Goal: Information Seeking & Learning: Check status

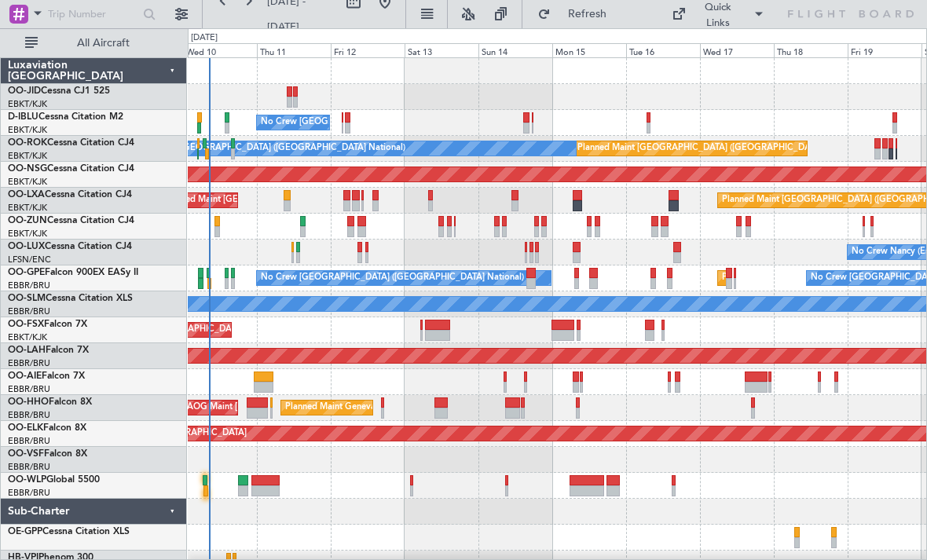
click at [412, 248] on div "No Crew [GEOGRAPHIC_DATA] ([GEOGRAPHIC_DATA] National) Planned Maint [GEOGRAPHI…" at bounding box center [557, 317] width 738 height 518
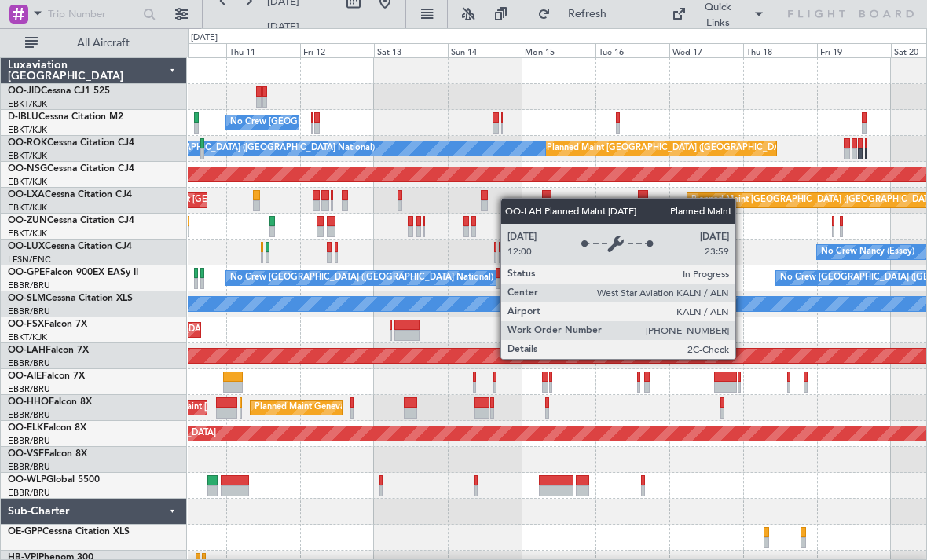
scroll to position [16, 0]
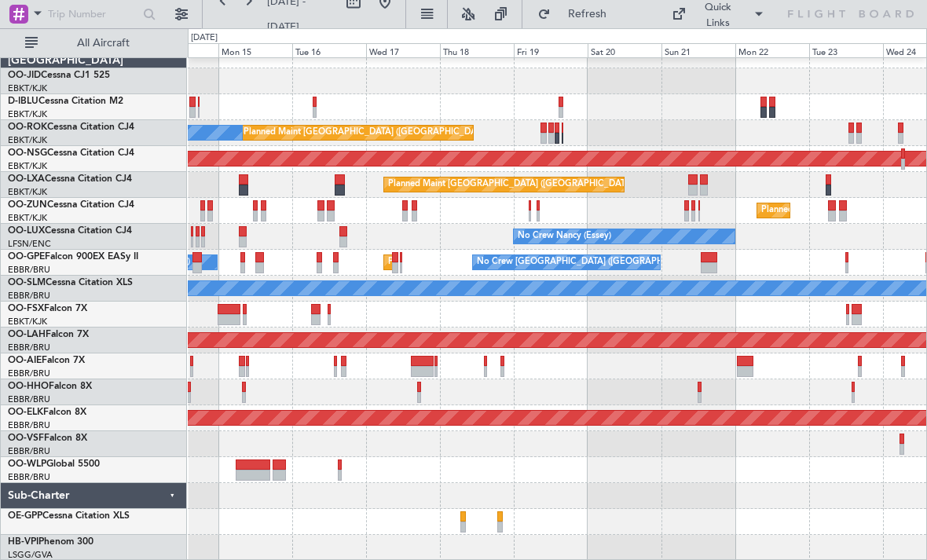
click at [408, 301] on div "A/C Unavailable [GEOGRAPHIC_DATA] ([GEOGRAPHIC_DATA] National) Planned Maint [G…" at bounding box center [557, 301] width 738 height 518
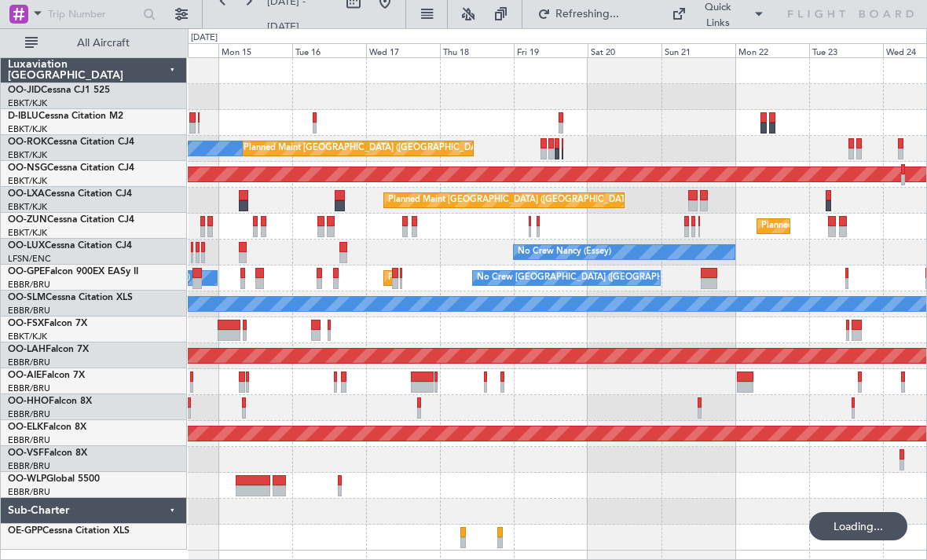
scroll to position [0, 0]
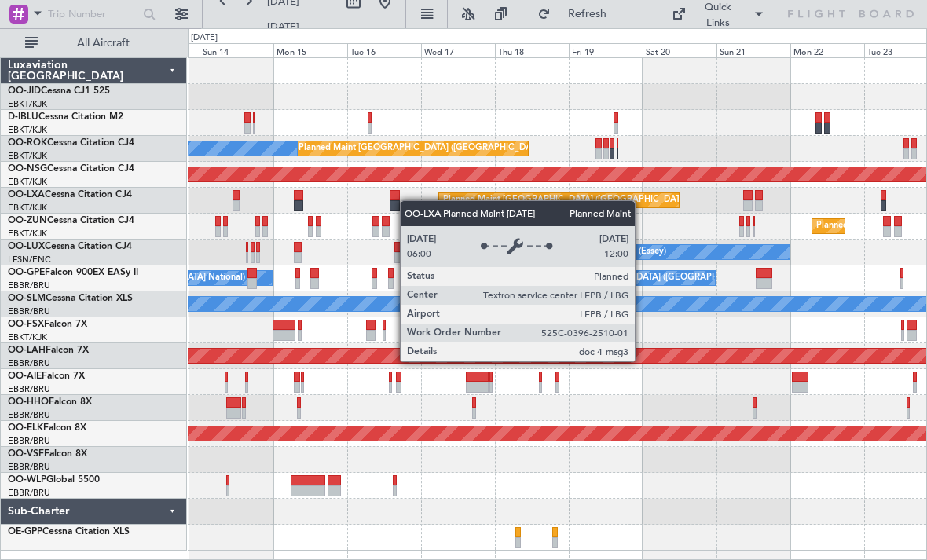
click at [459, 206] on div "Planned Maint [GEOGRAPHIC_DATA] ([GEOGRAPHIC_DATA]) Planned Maint [GEOGRAPHIC_D…" at bounding box center [557, 201] width 738 height 26
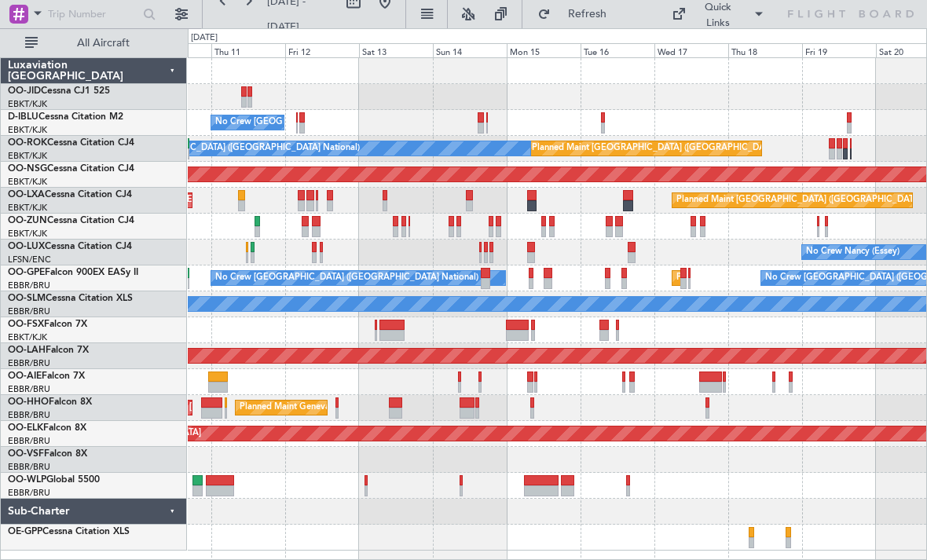
click at [754, 119] on div "No Crew [GEOGRAPHIC_DATA] ([GEOGRAPHIC_DATA] National)" at bounding box center [557, 123] width 738 height 26
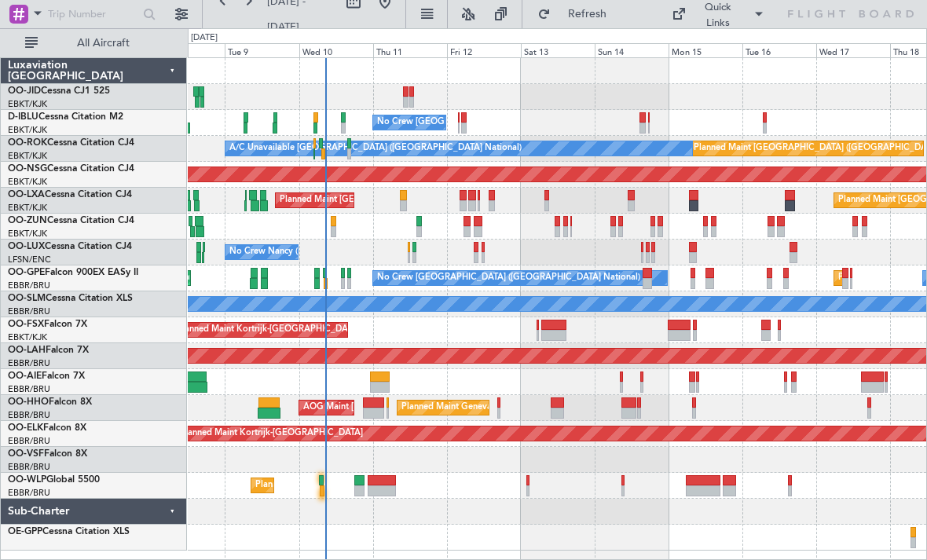
click at [634, 112] on div "No Crew [GEOGRAPHIC_DATA] ([GEOGRAPHIC_DATA] National)" at bounding box center [557, 123] width 738 height 26
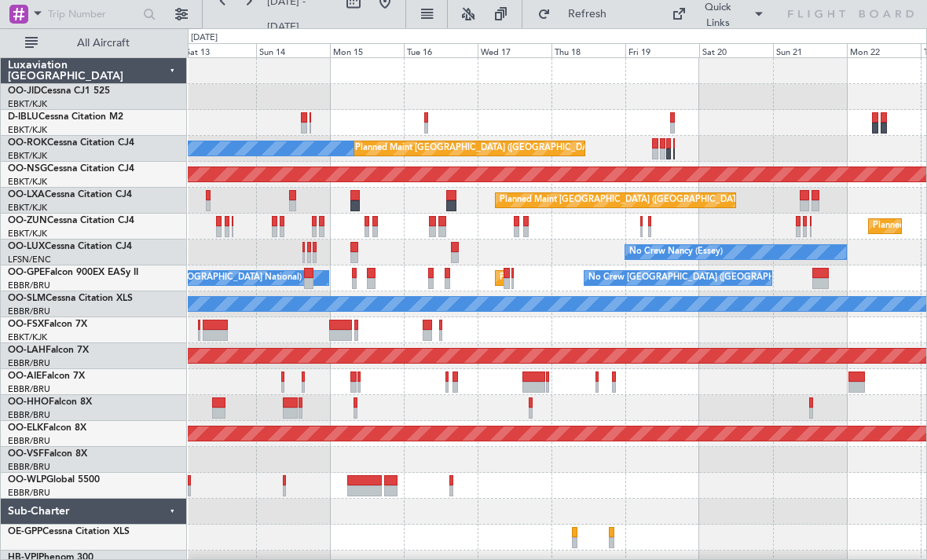
click at [146, 218] on div "No Crew [GEOGRAPHIC_DATA] ([GEOGRAPHIC_DATA] National) Planned Maint [GEOGRAPHI…" at bounding box center [463, 294] width 927 height 532
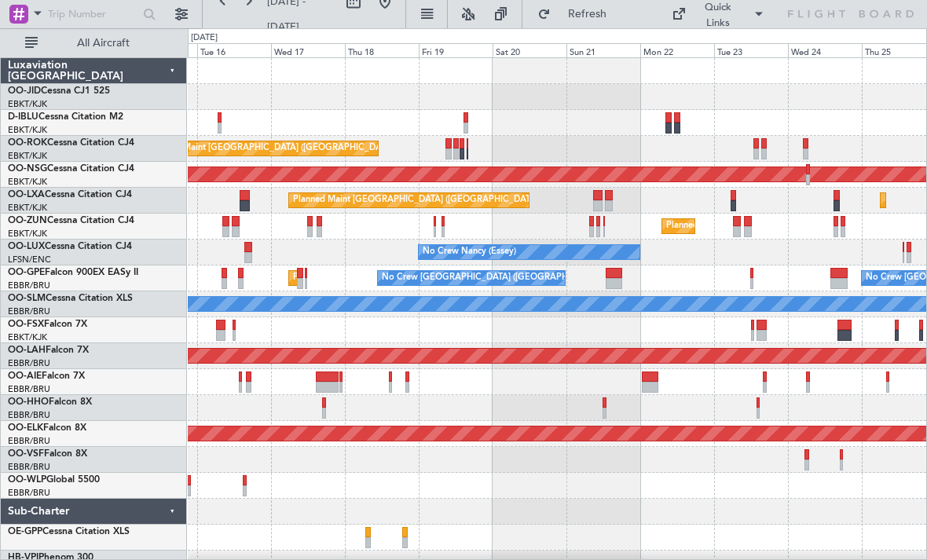
click at [259, 221] on div "Planned Maint Kortrijk-[GEOGRAPHIC_DATA]" at bounding box center [557, 227] width 738 height 26
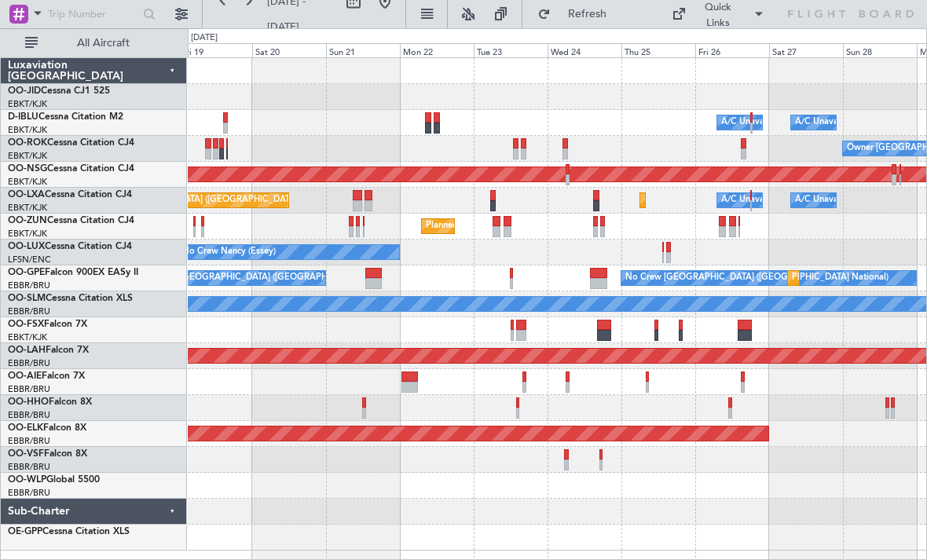
click at [511, 192] on div "Planned Maint Kortrijk-[GEOGRAPHIC_DATA] A/C Unavailable [GEOGRAPHIC_DATA] ([GE…" at bounding box center [557, 304] width 738 height 492
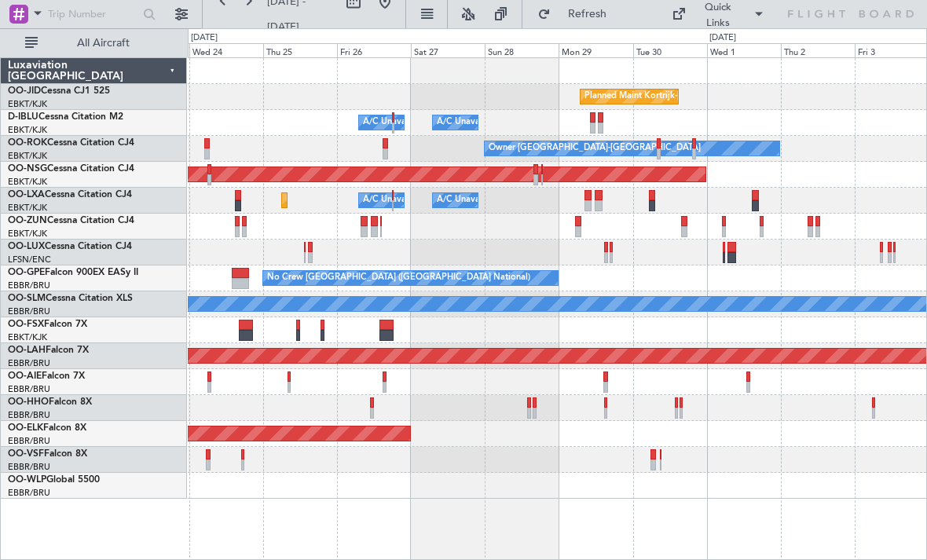
click at [318, 268] on div "Planned Maint Kortrijk-[GEOGRAPHIC_DATA] A/C Unavailable [GEOGRAPHIC_DATA]-[GEO…" at bounding box center [557, 278] width 738 height 441
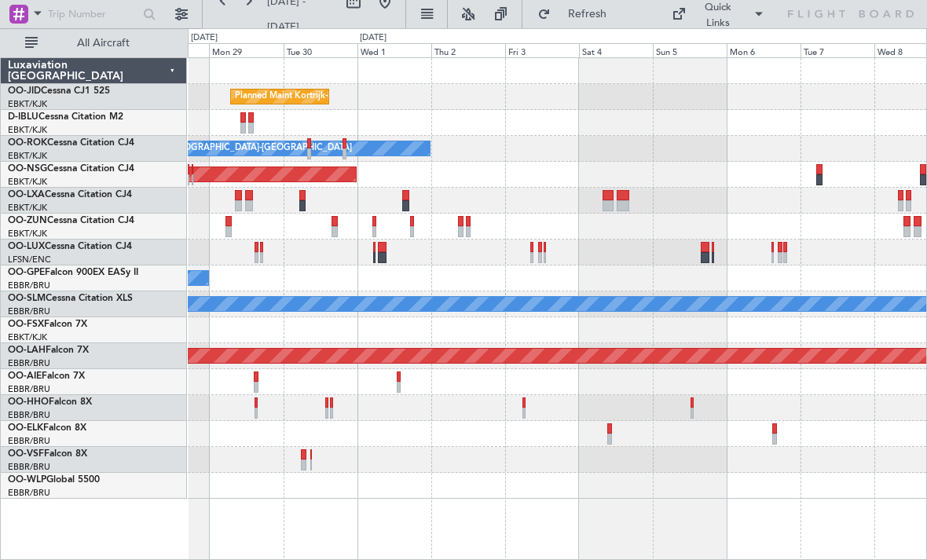
click at [463, 314] on div "Planned Maint Kortrijk-[GEOGRAPHIC_DATA] A/C Unavailable [GEOGRAPHIC_DATA] ([GE…" at bounding box center [557, 278] width 738 height 441
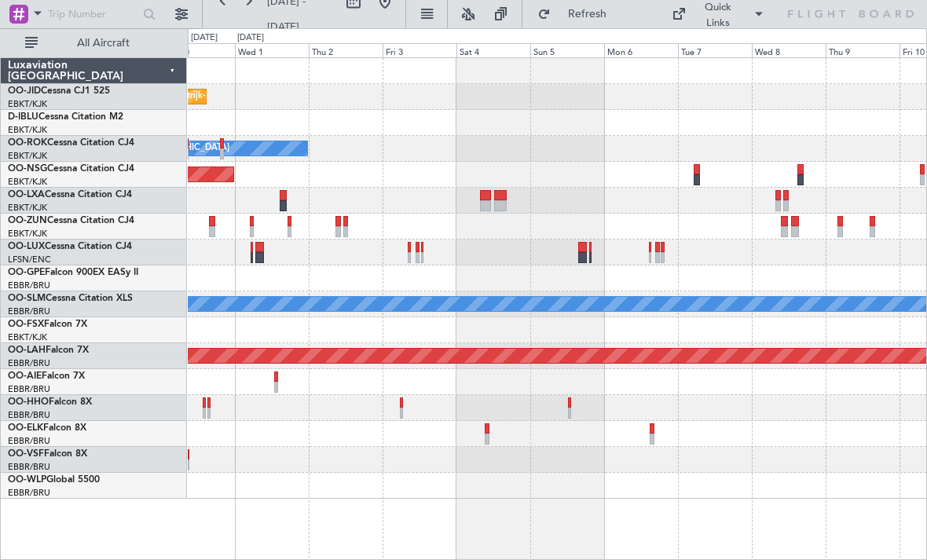
click at [354, 271] on div "Planned Maint Kortrijk-[GEOGRAPHIC_DATA] A/C Unavailable [GEOGRAPHIC_DATA]-[GEO…" at bounding box center [557, 278] width 738 height 441
click at [6, 52] on div "All Aircraft" at bounding box center [100, 42] width 201 height 29
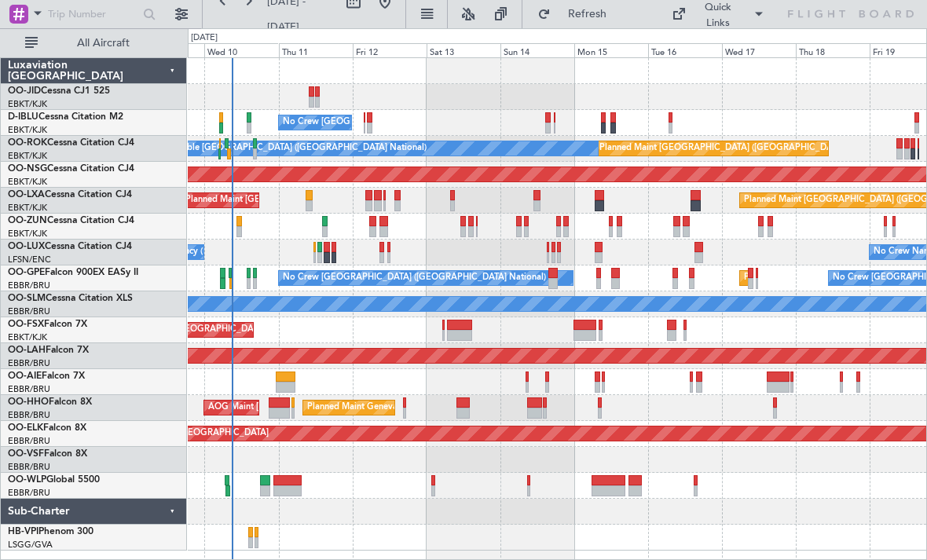
click at [375, 338] on div "Planned Maint Kortrijk-[GEOGRAPHIC_DATA]" at bounding box center [557, 330] width 738 height 26
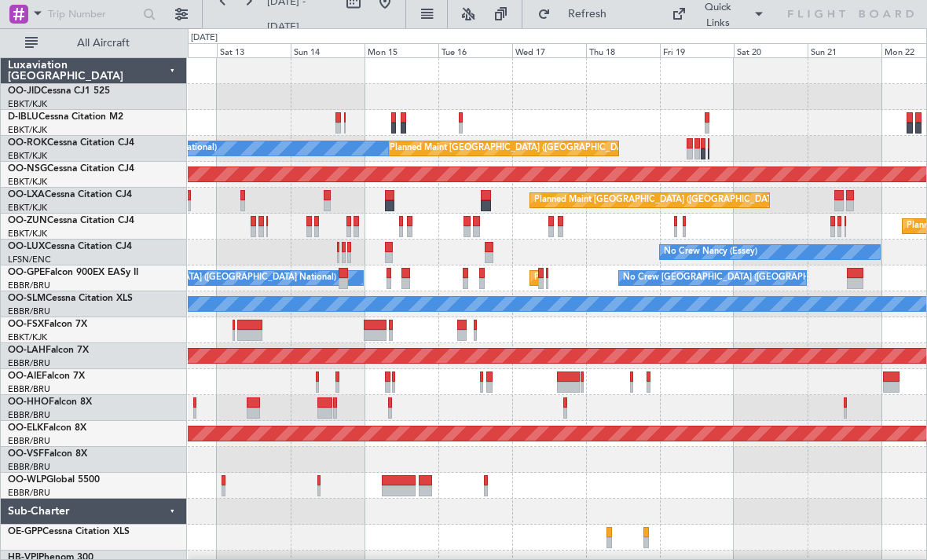
click at [269, 253] on div "No Crew Brussels (Brussels National) Planned Maint Paris (Le Bourget) A/C Unava…" at bounding box center [557, 317] width 738 height 518
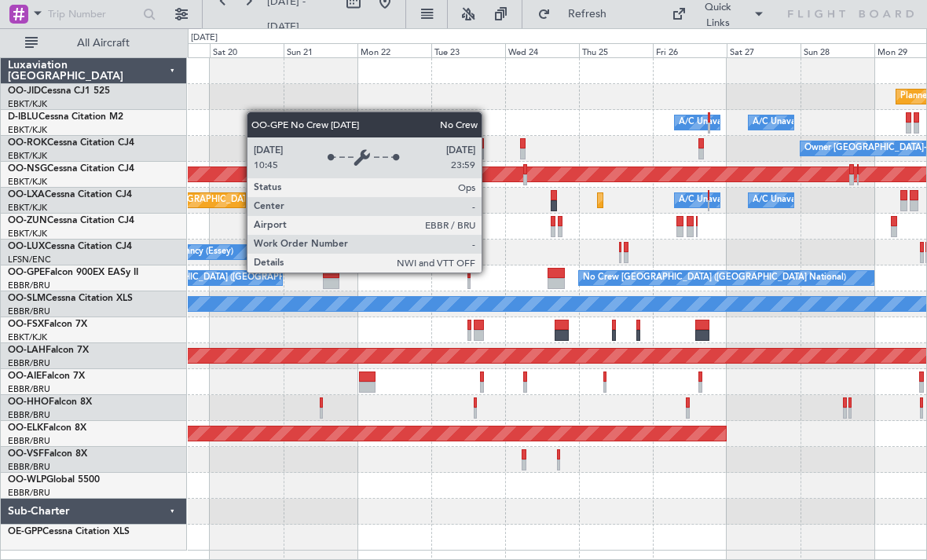
click at [238, 272] on div "Planned Maint Kortrijk-Wevelgem A/C Unavailable Brussels (Brussels National) A/…" at bounding box center [557, 304] width 738 height 492
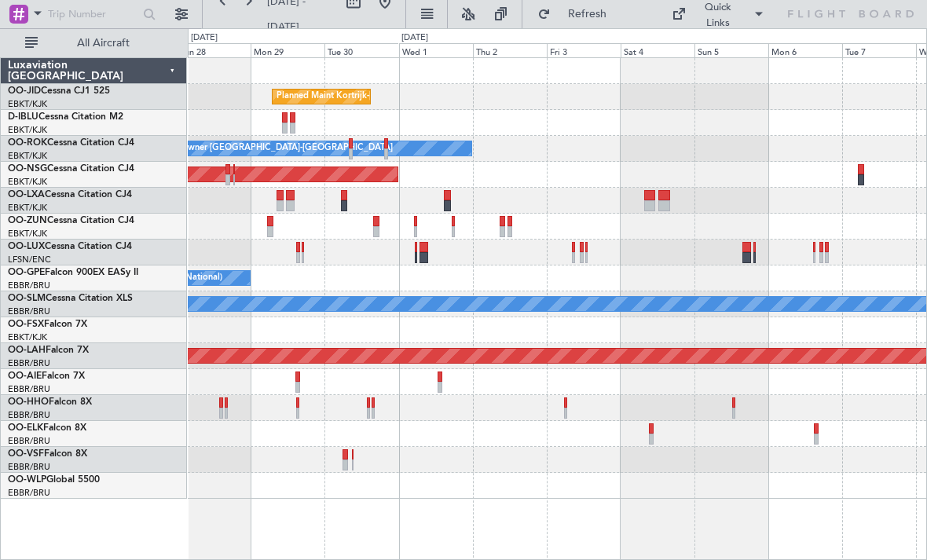
click at [339, 243] on div "Planned Maint Kortrijk-Wevelgem A/C Unavailable Brussels (Brussels National) A/…" at bounding box center [557, 278] width 738 height 441
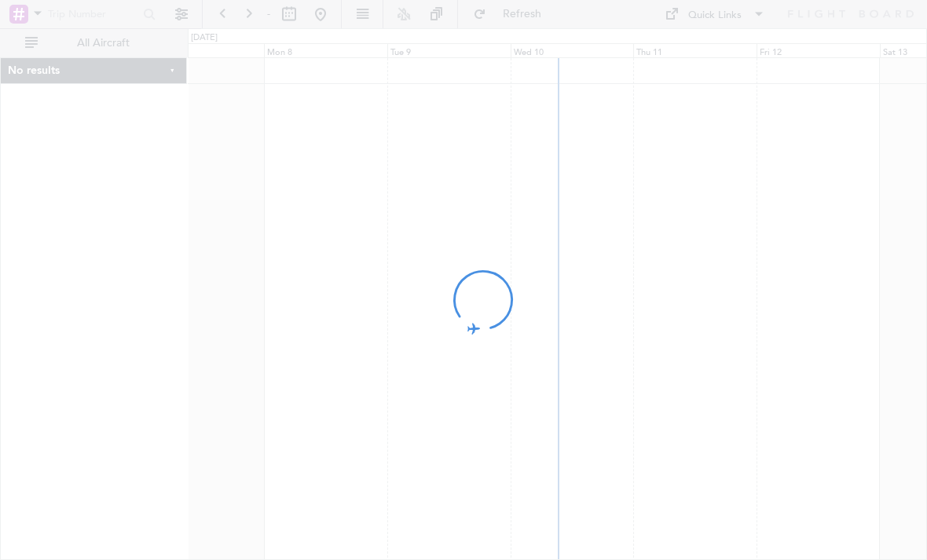
drag, startPoint x: 355, startPoint y: 249, endPoint x: 851, endPoint y: 279, distance: 497.2
click at [851, 279] on div at bounding box center [463, 280] width 927 height 560
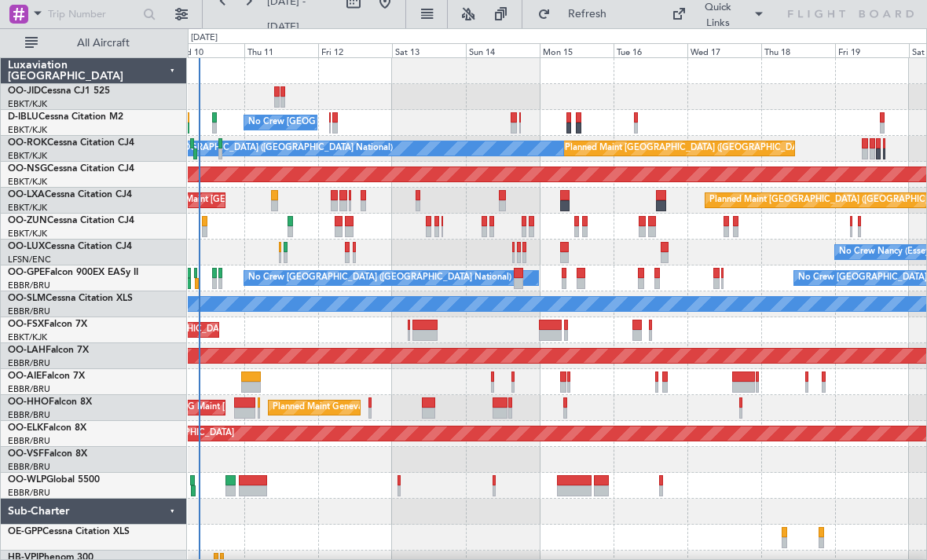
click at [626, 393] on div at bounding box center [557, 382] width 738 height 26
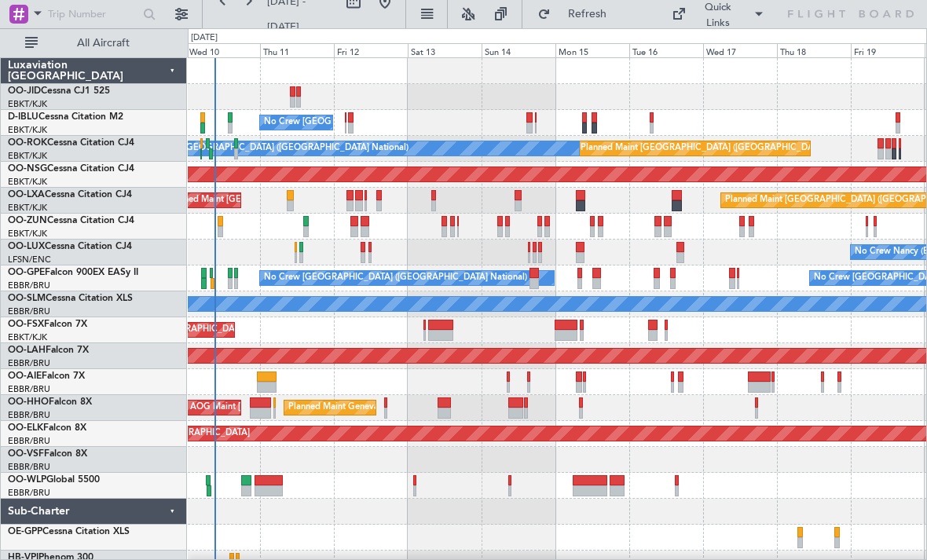
click at [346, 339] on div "Planned Maint Kortrijk-[GEOGRAPHIC_DATA]" at bounding box center [557, 330] width 738 height 26
